Goal: Task Accomplishment & Management: Manage account settings

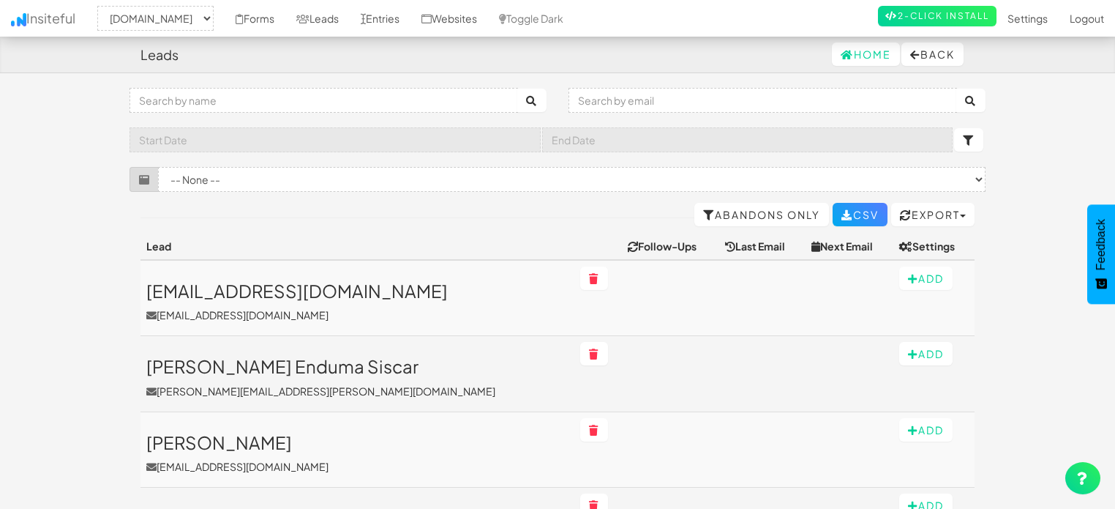
select select "1505"
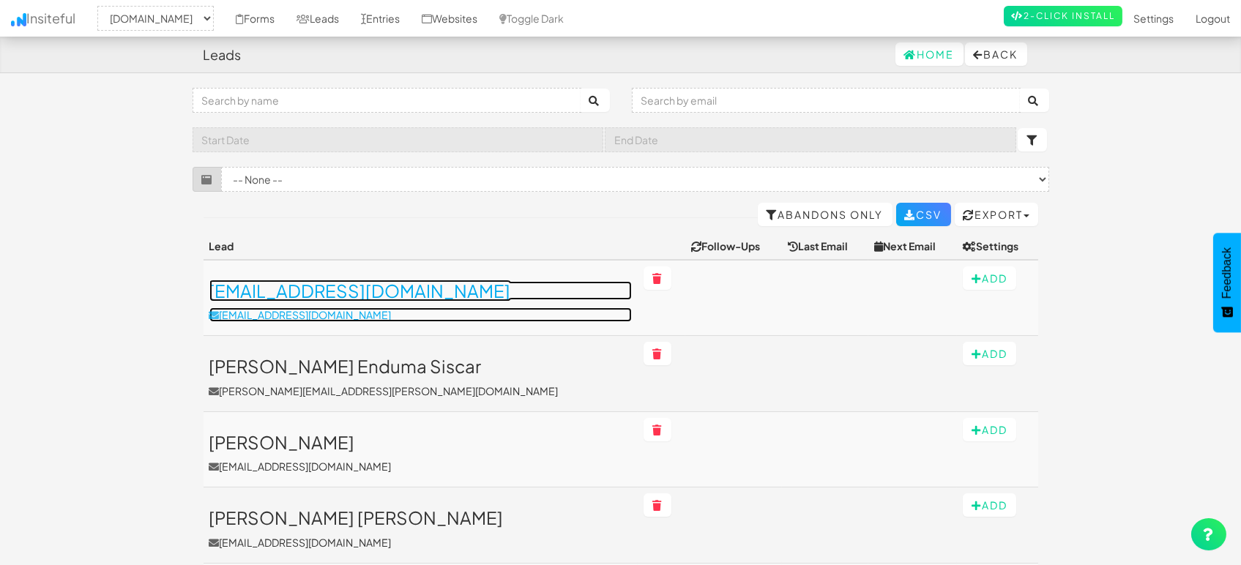
click at [316, 303] on link "asdasd@dsfsf.com asdasd@dsfsf.com" at bounding box center [420, 301] width 422 height 41
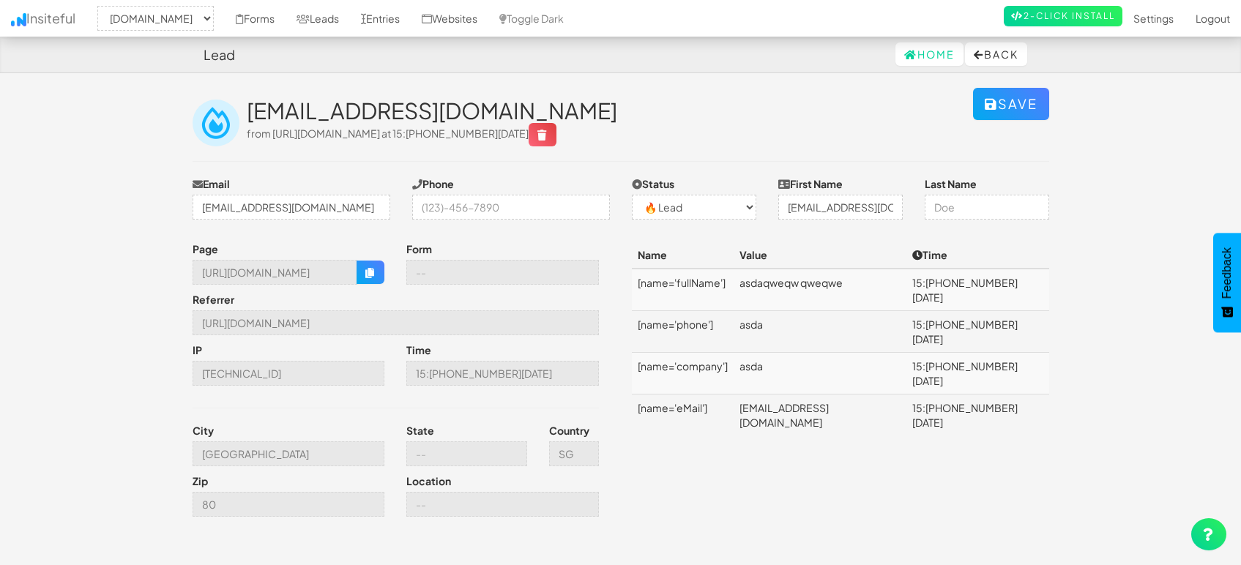
select select "1505"
select select "0"
click at [373, 277] on icon "button" at bounding box center [370, 273] width 10 height 10
click at [268, 455] on input "[GEOGRAPHIC_DATA]" at bounding box center [288, 453] width 192 height 25
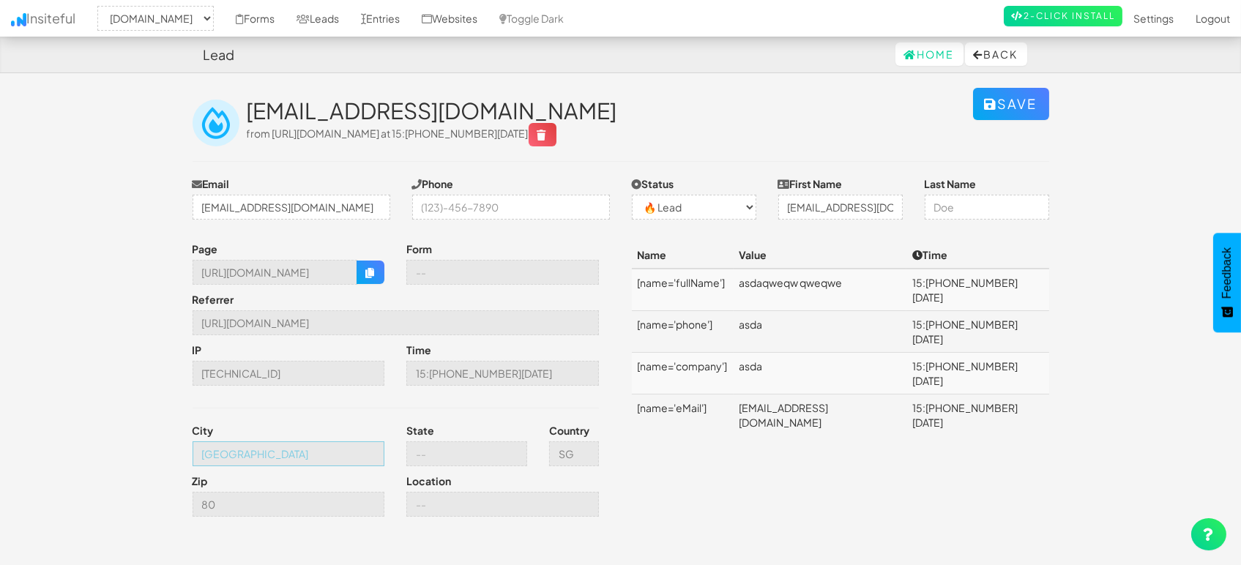
click at [268, 455] on input "[GEOGRAPHIC_DATA]" at bounding box center [288, 453] width 192 height 25
click at [374, 12] on link "Entries" at bounding box center [380, 18] width 61 height 37
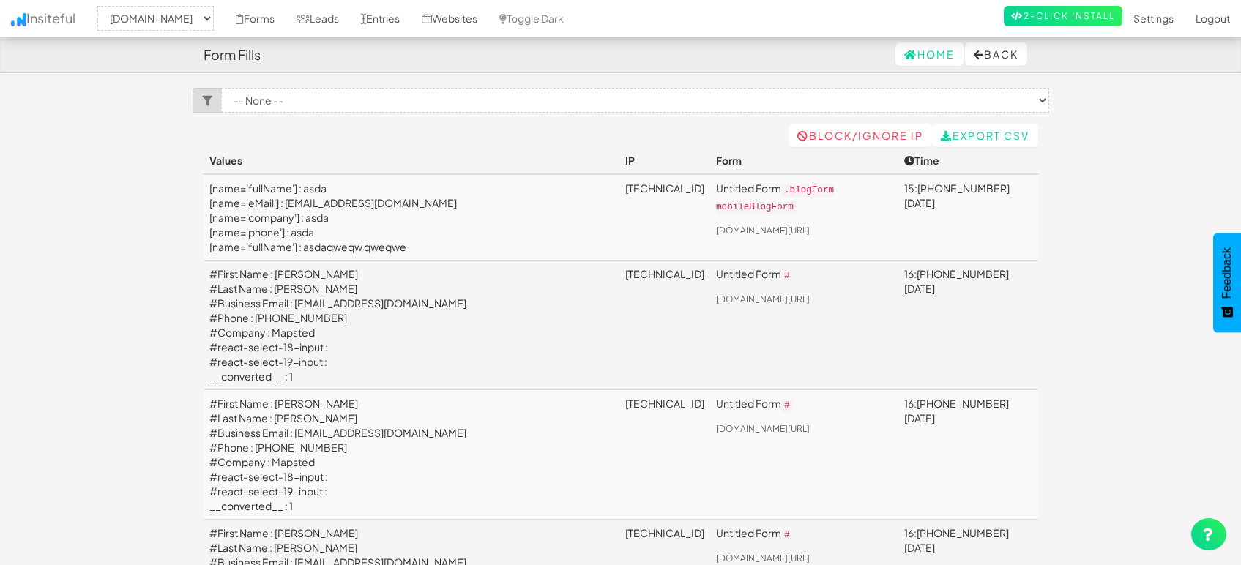
select select "1505"
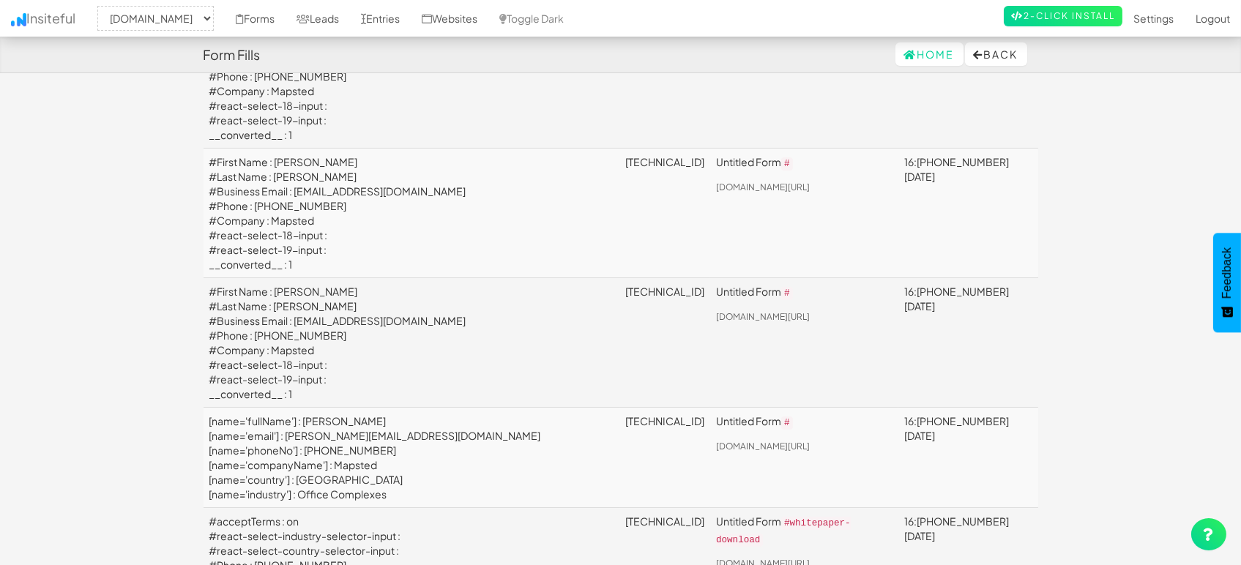
scroll to position [244, 0]
